Goal: Task Accomplishment & Management: Use online tool/utility

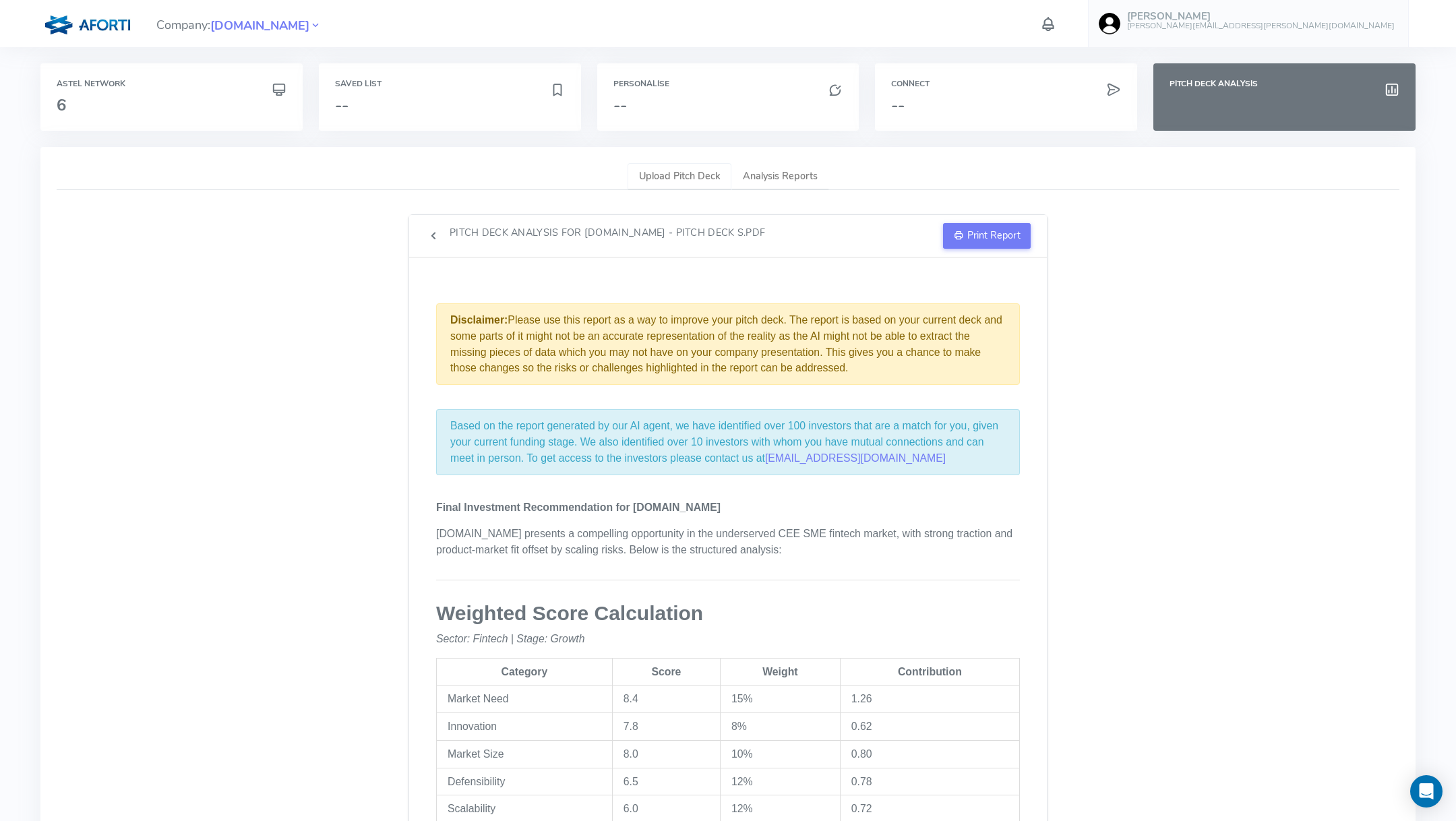
click at [679, 179] on link "Upload Pitch Deck" at bounding box center [679, 177] width 104 height 28
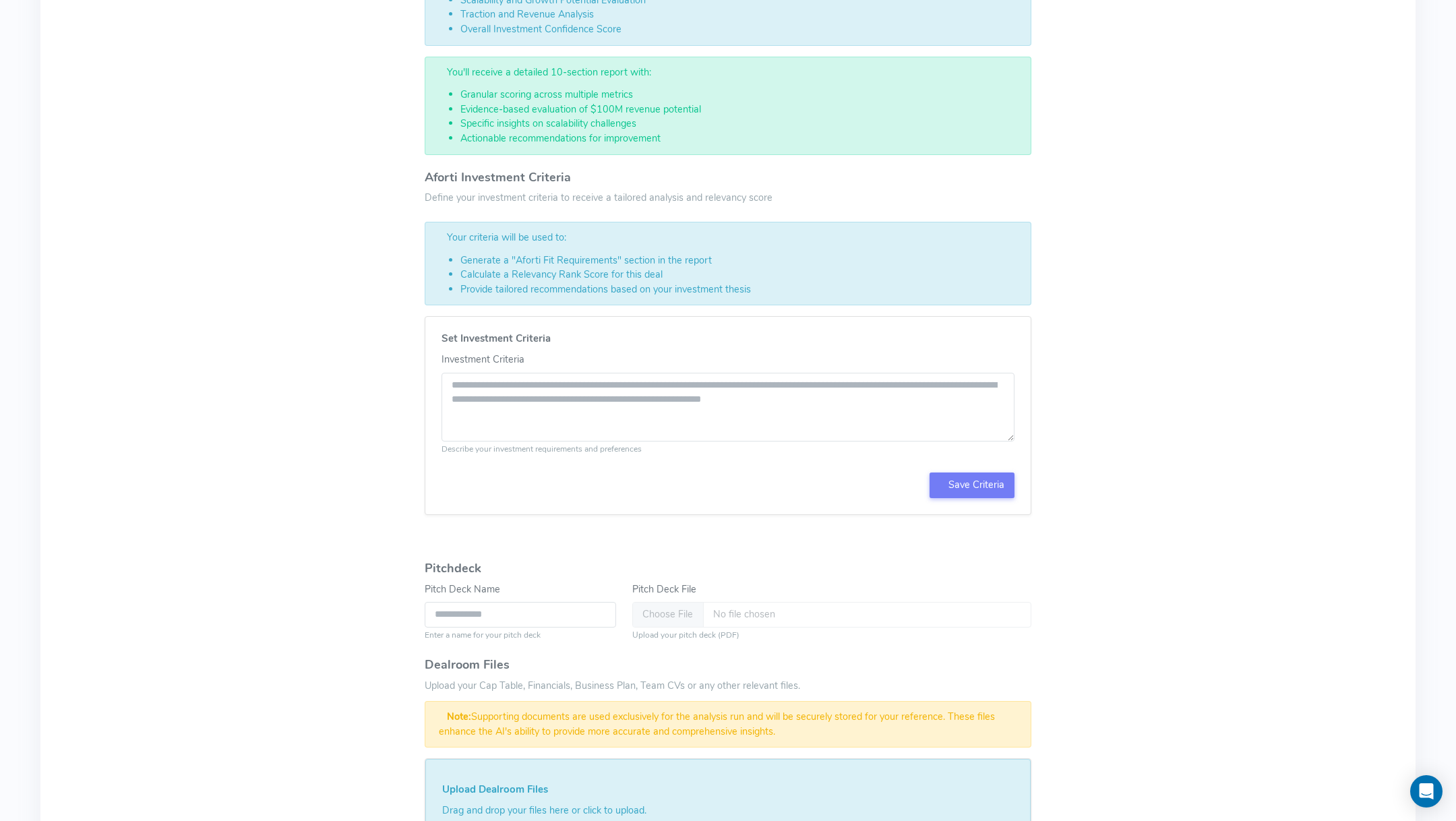
scroll to position [391, 0]
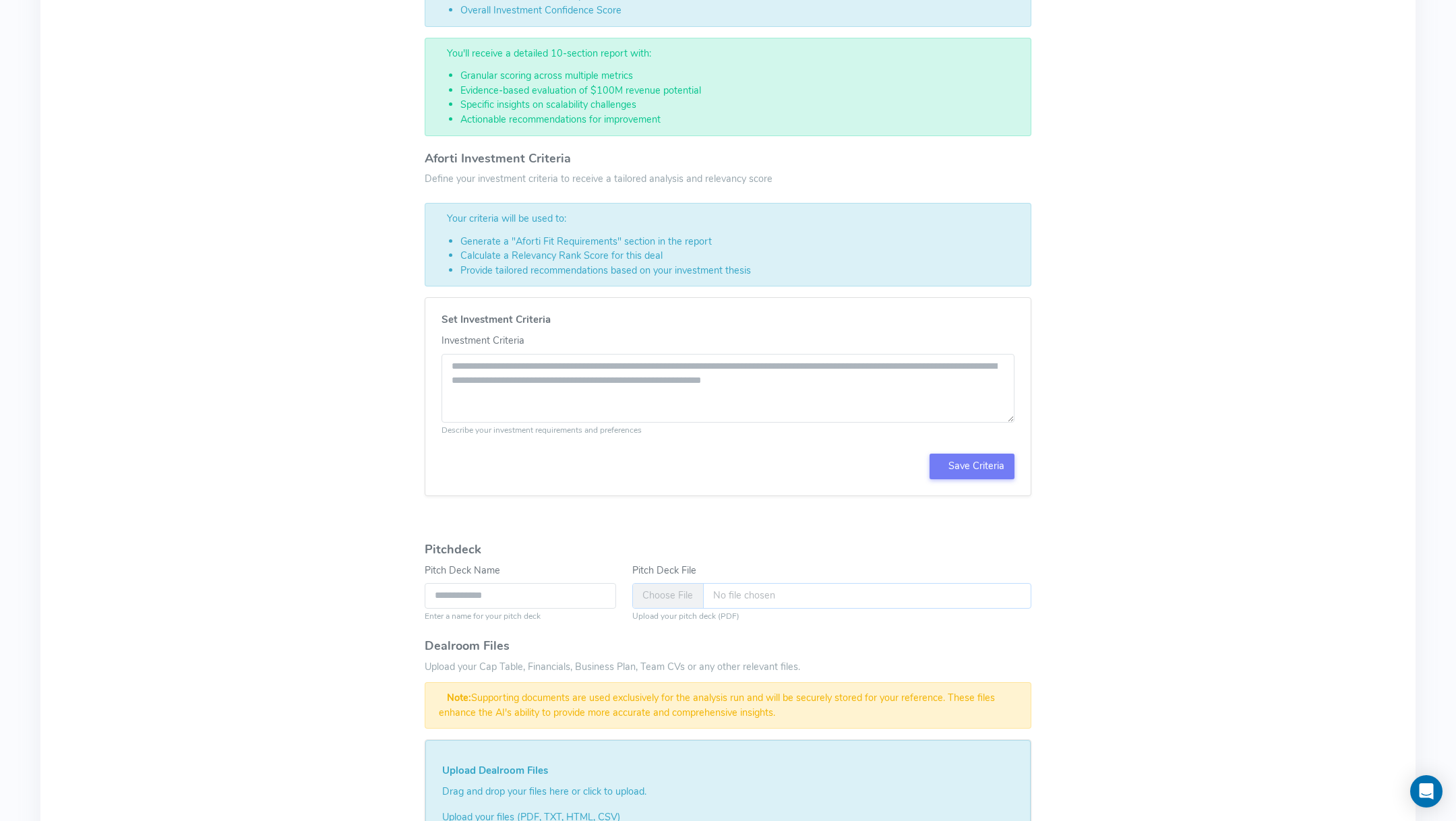
click at [656, 589] on input "Pitch Deck File" at bounding box center [832, 595] width 399 height 26
type input "**********"
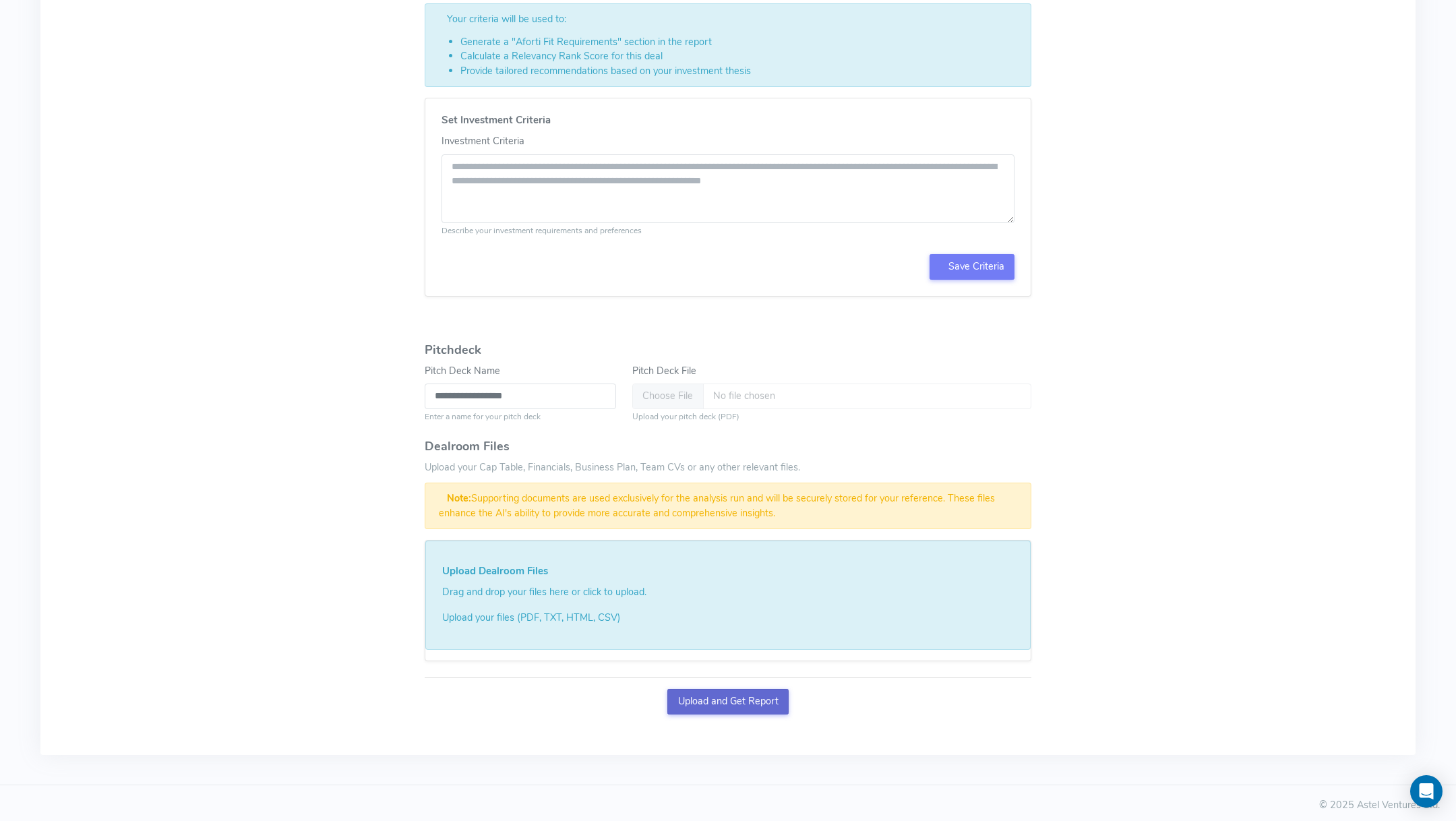
click at [751, 697] on button "Upload and Get Report" at bounding box center [727, 701] width 121 height 26
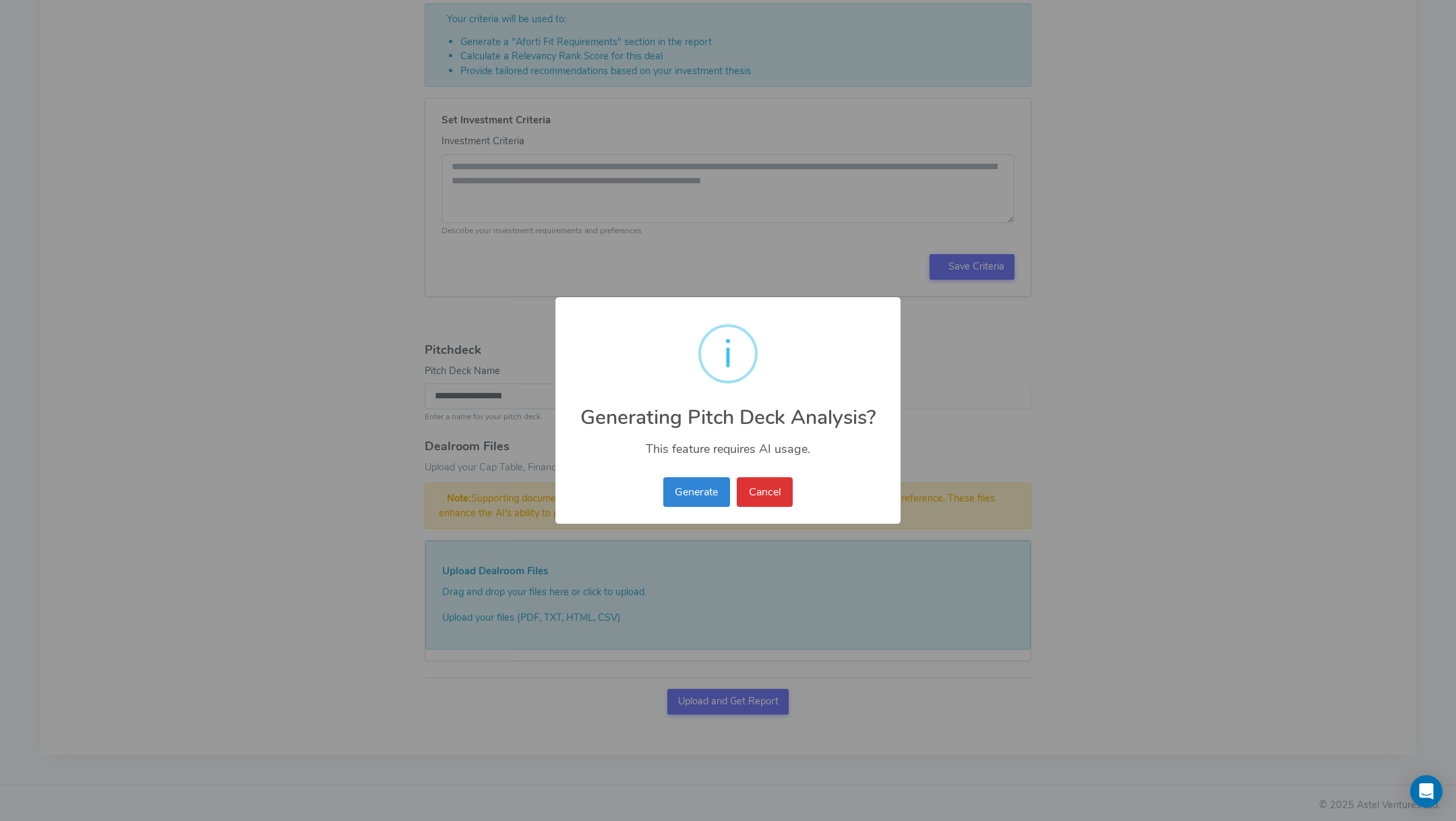
click at [705, 475] on div "Generate No Cancel" at bounding box center [727, 492] width 136 height 36
click at [693, 509] on div "Generate No Cancel" at bounding box center [727, 492] width 136 height 36
click at [693, 496] on button "Generate" at bounding box center [697, 492] width 67 height 30
